Goal: Task Accomplishment & Management: Manage account settings

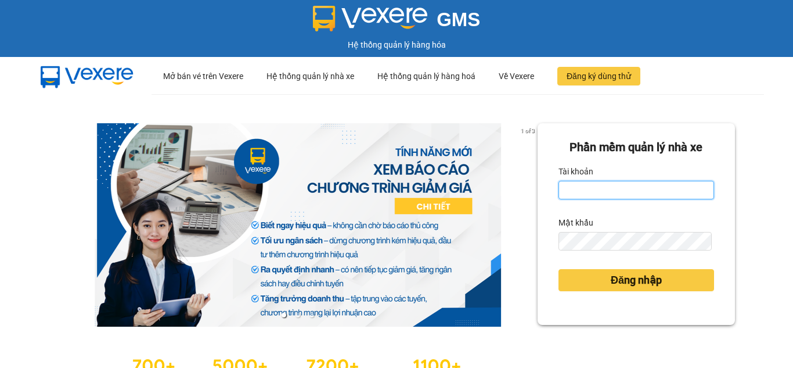
click at [594, 188] on input "Tài khoản" at bounding box center [637, 190] width 156 height 19
type input "hant.petrobp"
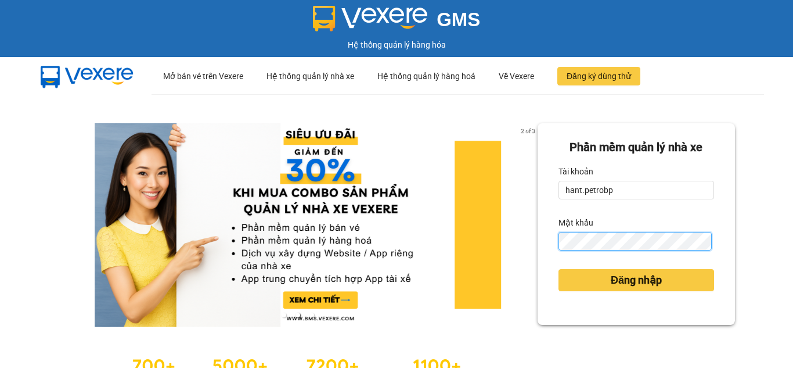
click at [559, 269] on button "Đăng nhập" at bounding box center [637, 280] width 156 height 22
